Goal: Information Seeking & Learning: Learn about a topic

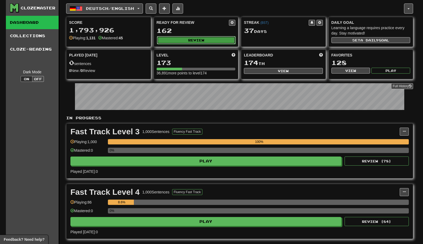
click at [180, 41] on button "Review" at bounding box center [196, 40] width 79 height 8
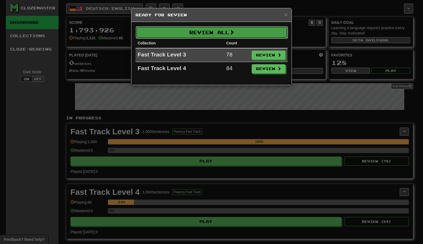
click at [192, 28] on button "Review All" at bounding box center [212, 32] width 152 height 12
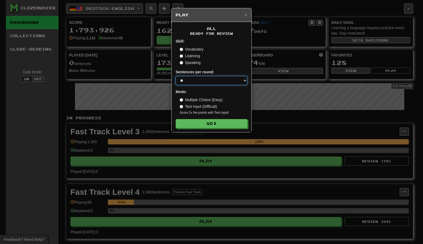
click at [212, 80] on select "* ** ** ** ** ** *** ********" at bounding box center [212, 80] width 72 height 9
select select "********"
click at [195, 57] on label "Listening" at bounding box center [190, 55] width 20 height 5
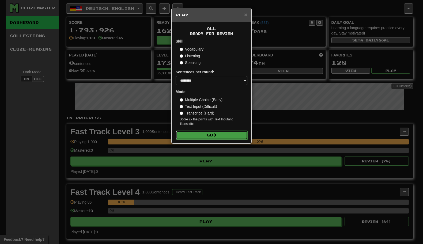
click at [209, 136] on button "Go" at bounding box center [212, 135] width 72 height 9
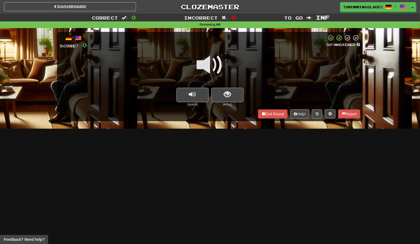
click at [262, 109] on div "/ Score: 0 50 % Mastered (space) (enter) End Round Help! Report" at bounding box center [209, 76] width 305 height 89
click at [262, 111] on button "End Round" at bounding box center [272, 114] width 29 height 9
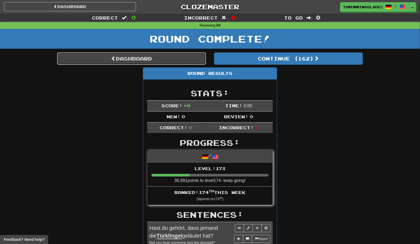
click at [175, 54] on link "Dashboard" at bounding box center [131, 59] width 149 height 12
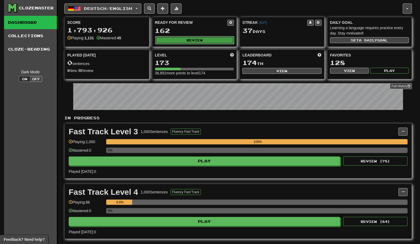
click at [186, 40] on button "Review" at bounding box center [194, 40] width 79 height 8
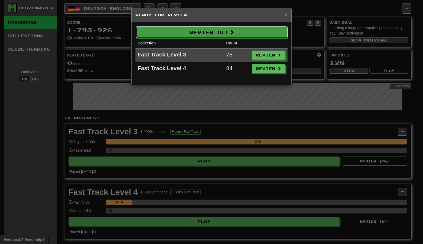
click at [188, 30] on button "Review All" at bounding box center [212, 32] width 152 height 12
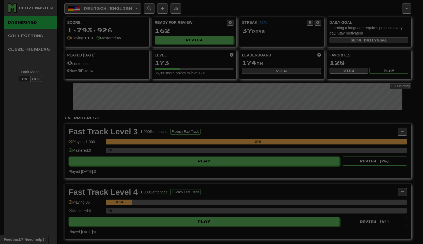
select select "********"
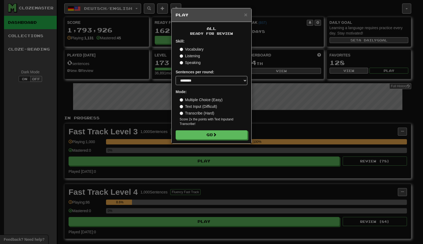
click at [194, 48] on label "Vocabulary" at bounding box center [192, 49] width 24 height 5
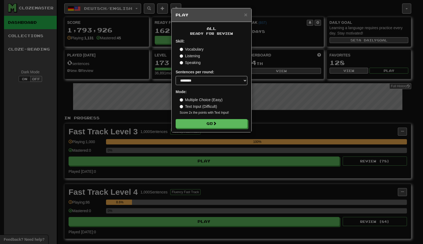
click at [184, 55] on label "Listening" at bounding box center [190, 55] width 20 height 5
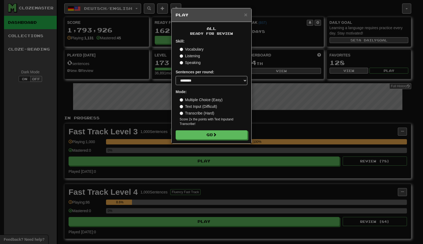
click at [192, 106] on label "Text Input (Difficult)" at bounding box center [199, 106] width 38 height 5
click at [192, 114] on label "Transcribe (Hard)" at bounding box center [197, 113] width 35 height 5
click at [194, 99] on label "Multiple Choice (Easy)" at bounding box center [201, 99] width 43 height 5
click at [195, 50] on label "Vocabulary" at bounding box center [192, 49] width 24 height 5
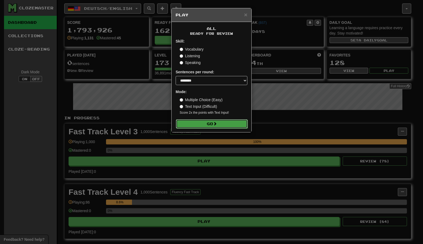
click at [205, 122] on button "Go" at bounding box center [212, 123] width 72 height 9
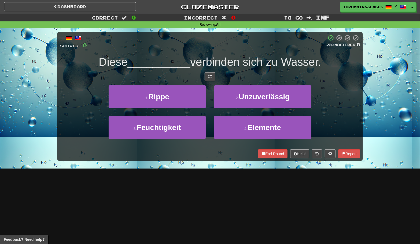
click at [208, 119] on div "3 . Feuchtigkeit" at bounding box center [156, 131] width 105 height 31
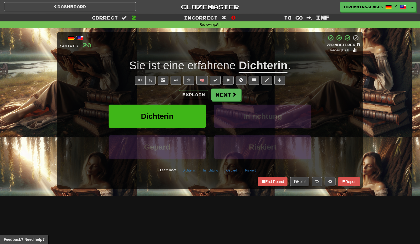
click at [210, 128] on div "In richtung" at bounding box center [262, 120] width 105 height 31
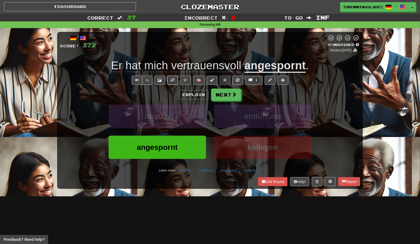
click at [172, 83] on button at bounding box center [172, 80] width 11 height 9
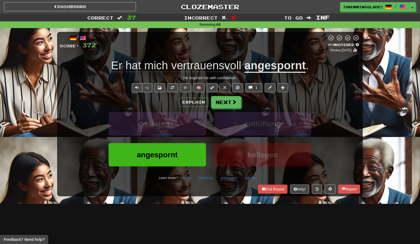
click at [208, 145] on div "angespornt" at bounding box center [156, 158] width 105 height 31
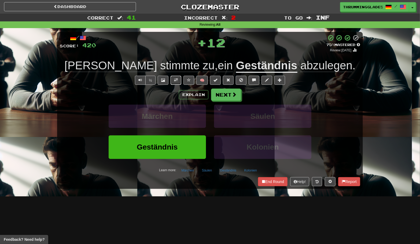
click at [177, 79] on span at bounding box center [176, 80] width 4 height 4
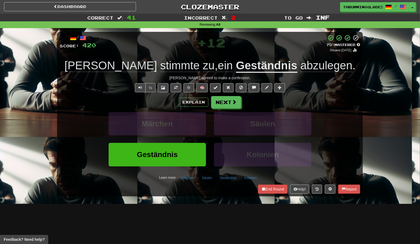
click at [209, 141] on div "Märchen" at bounding box center [156, 127] width 105 height 31
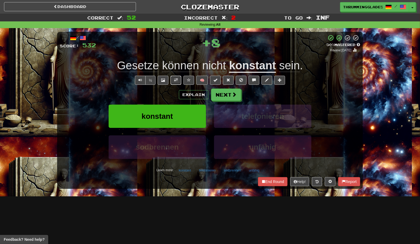
click at [178, 79] on span at bounding box center [176, 80] width 4 height 4
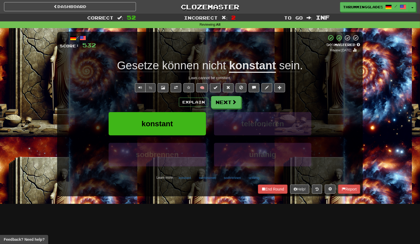
click at [209, 134] on div "konstant" at bounding box center [156, 127] width 105 height 31
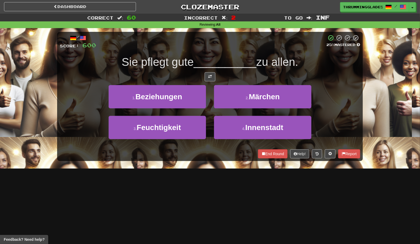
scroll to position [1, 0]
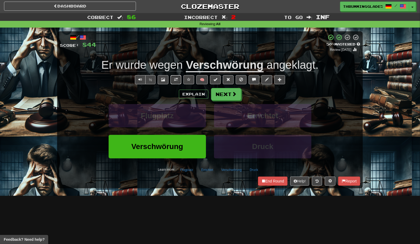
click at [179, 81] on button at bounding box center [175, 79] width 11 height 9
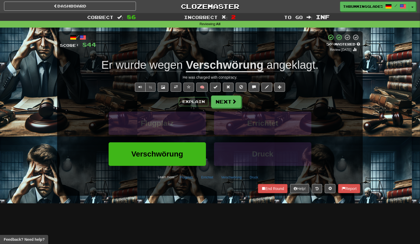
click at [211, 146] on div "Druck" at bounding box center [262, 158] width 105 height 31
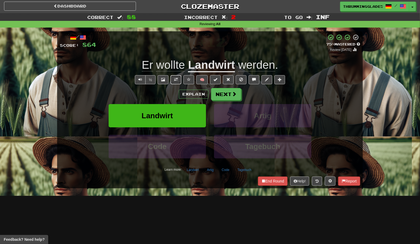
click at [178, 78] on button at bounding box center [175, 79] width 11 height 9
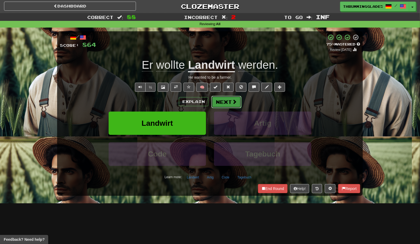
click at [214, 101] on button "Next" at bounding box center [226, 102] width 30 height 12
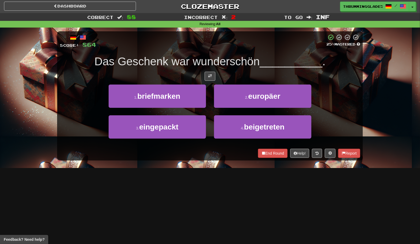
click at [210, 106] on div "2 . europäer" at bounding box center [262, 100] width 105 height 31
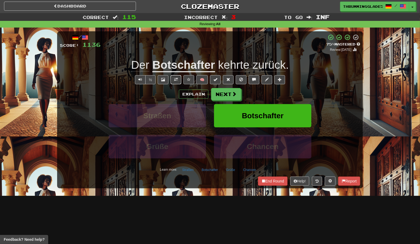
click at [178, 81] on button at bounding box center [175, 79] width 11 height 9
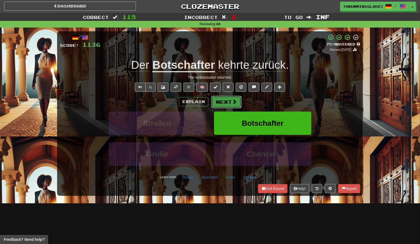
click at [222, 106] on button "Next" at bounding box center [226, 102] width 30 height 12
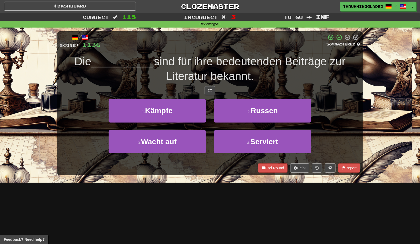
click at [208, 134] on div "3 . Wacht auf" at bounding box center [156, 145] width 105 height 31
click at [210, 147] on div "4 . Serviert" at bounding box center [262, 145] width 105 height 31
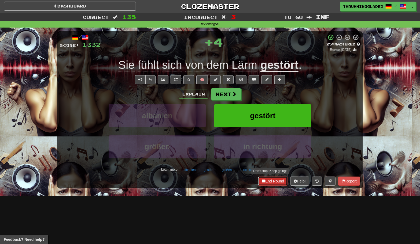
click at [261, 183] on button "End Round" at bounding box center [272, 181] width 29 height 9
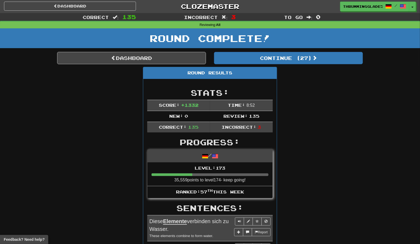
click at [177, 58] on link "Dashboard" at bounding box center [131, 58] width 149 height 12
